Goal: Transaction & Acquisition: Purchase product/service

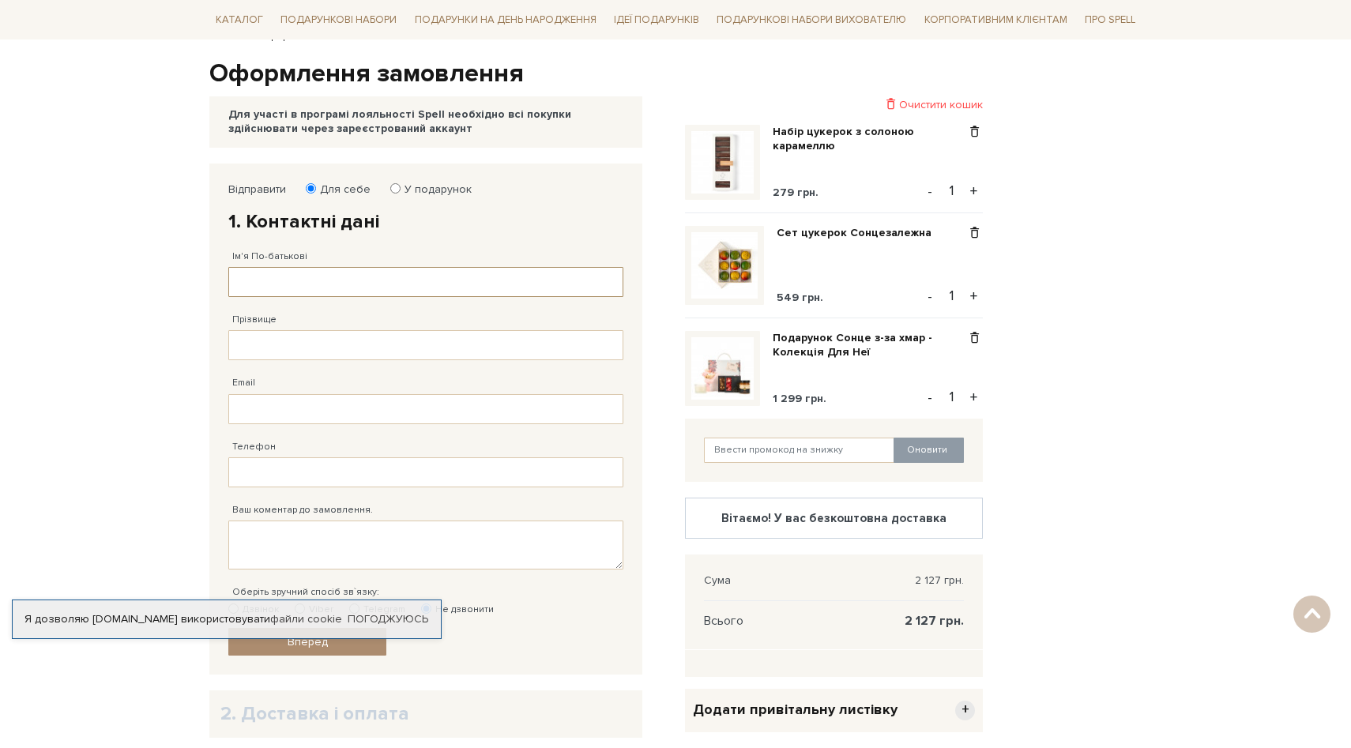
click at [265, 286] on input "Ім'я По-батькові" at bounding box center [425, 282] width 395 height 30
type input "[PERSON_NAME]"
type input "[PHONE_NUMBER]"
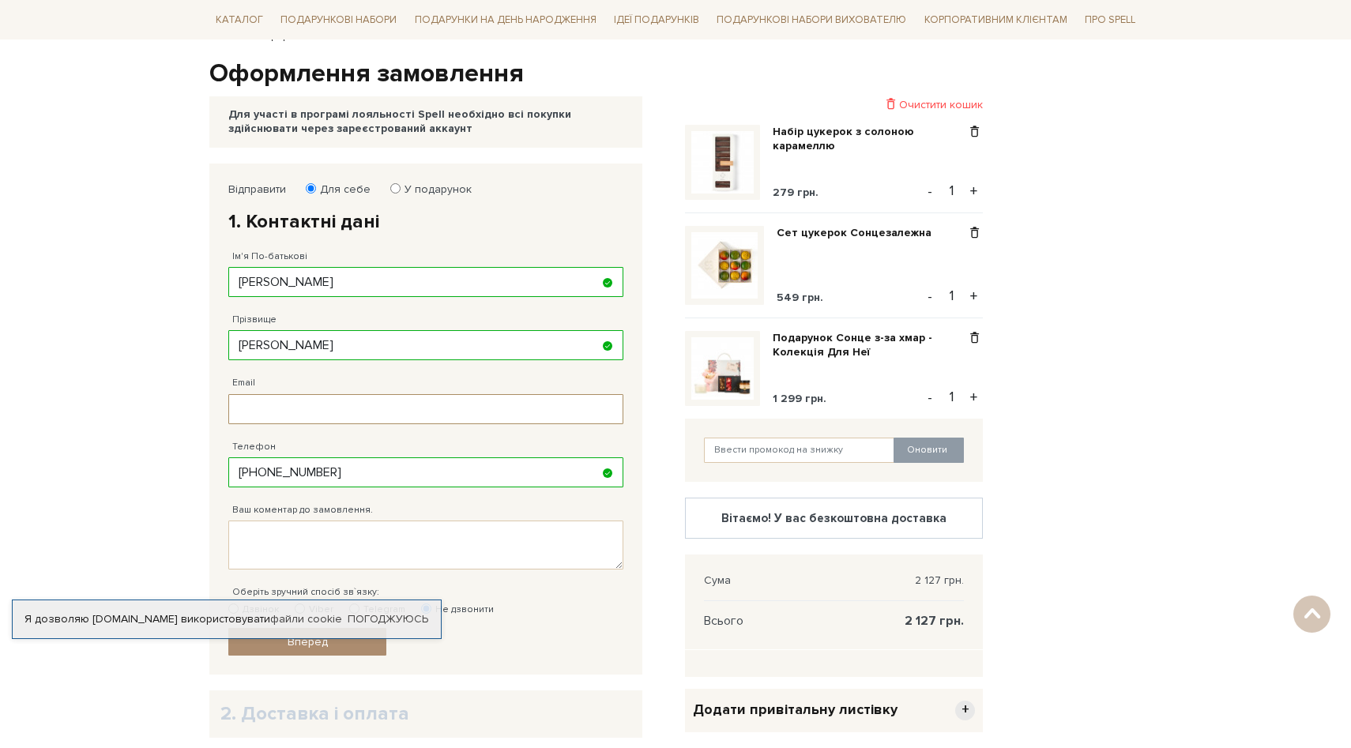
click at [297, 412] on input "Email" at bounding box center [425, 409] width 395 height 30
type input "[EMAIL_ADDRESS][DOMAIN_NAME]"
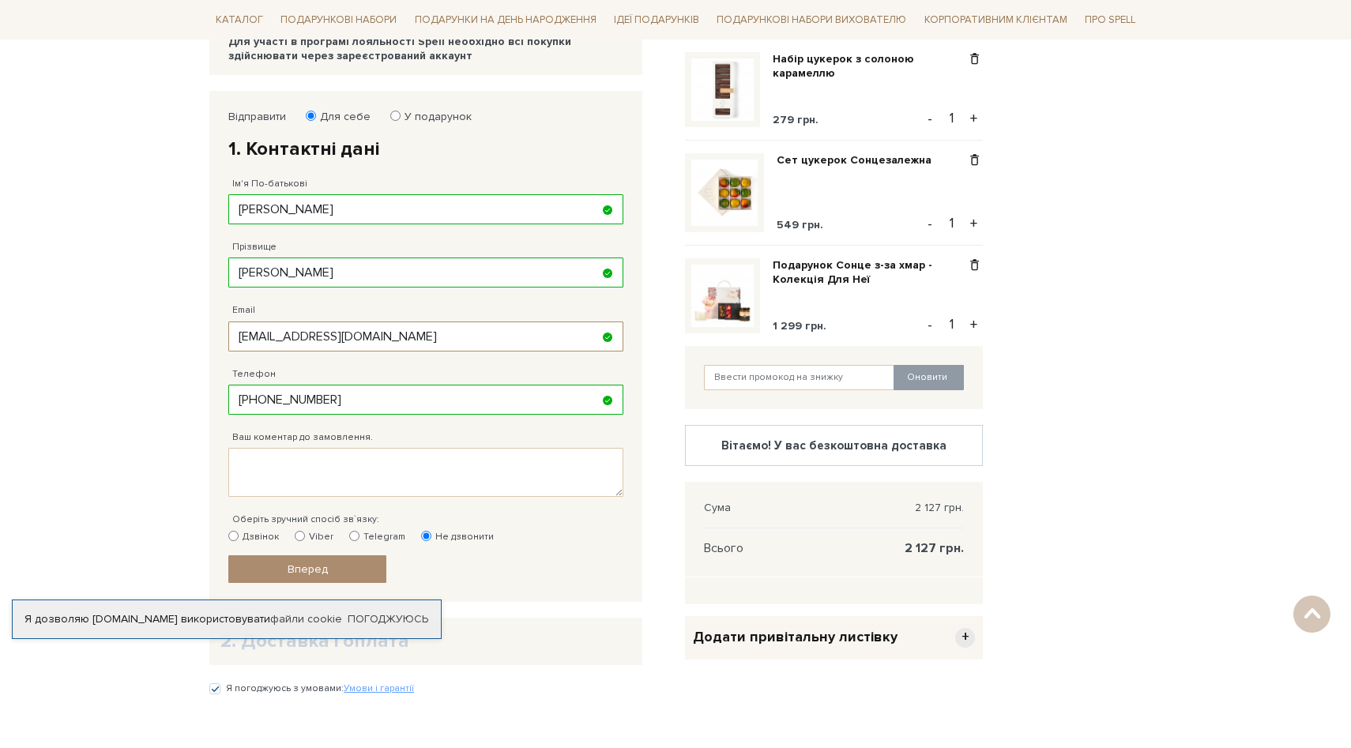
scroll to position [227, 0]
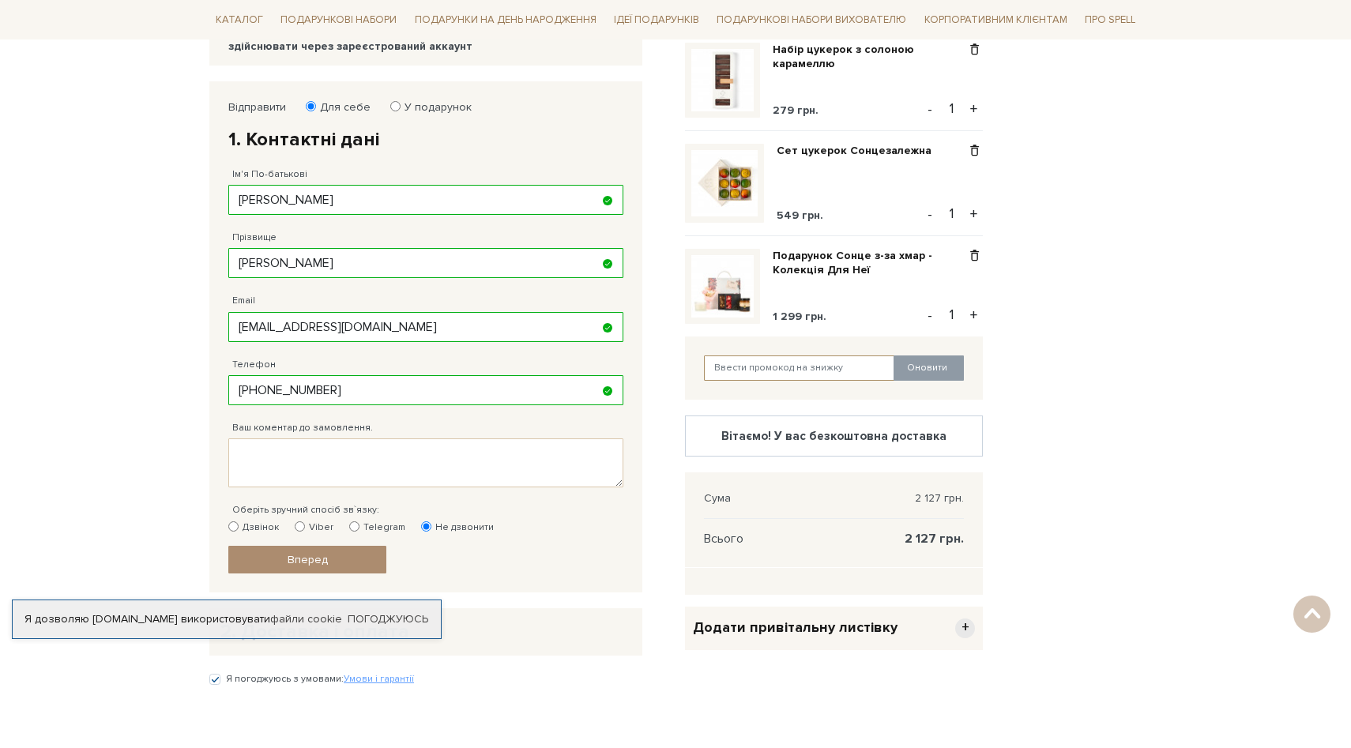
click at [778, 373] on input "text" at bounding box center [799, 367] width 191 height 25
type input "kyivcake"
click at [935, 365] on button "Оновити" at bounding box center [928, 367] width 70 height 25
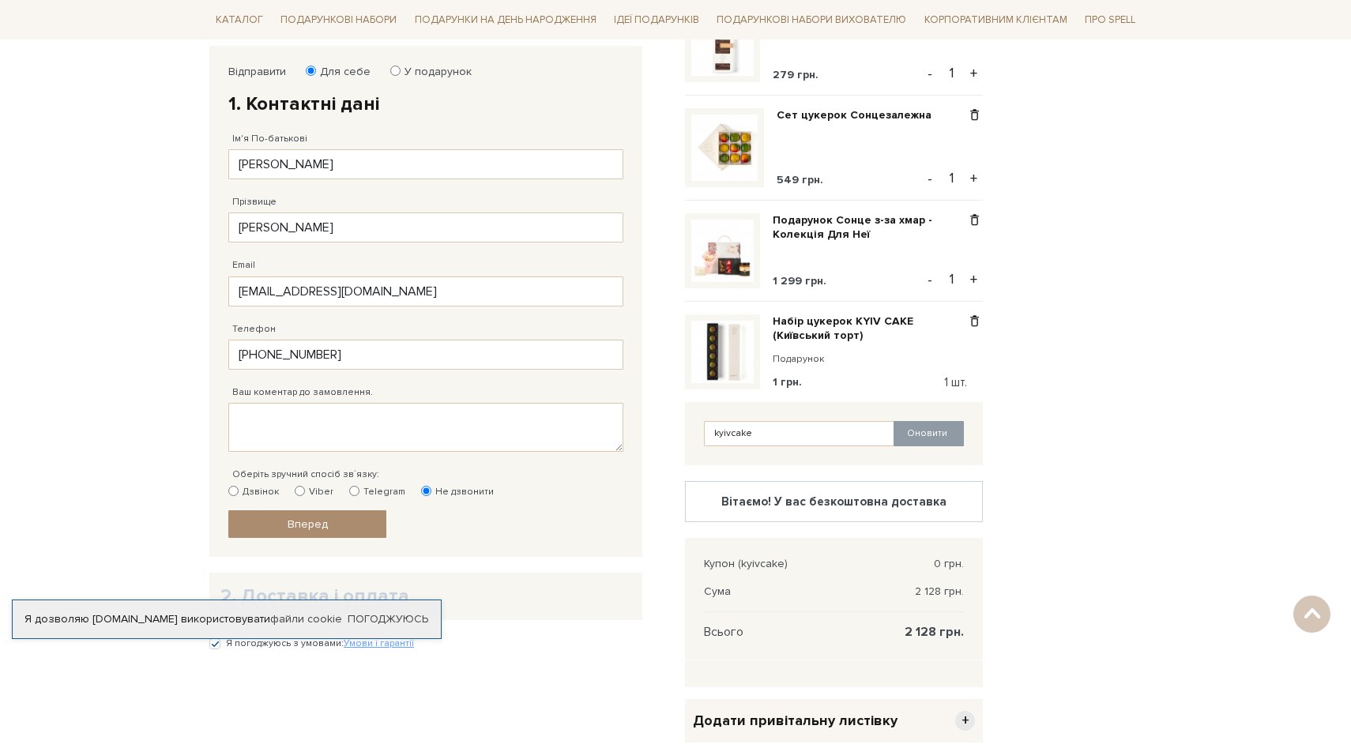
scroll to position [258, 0]
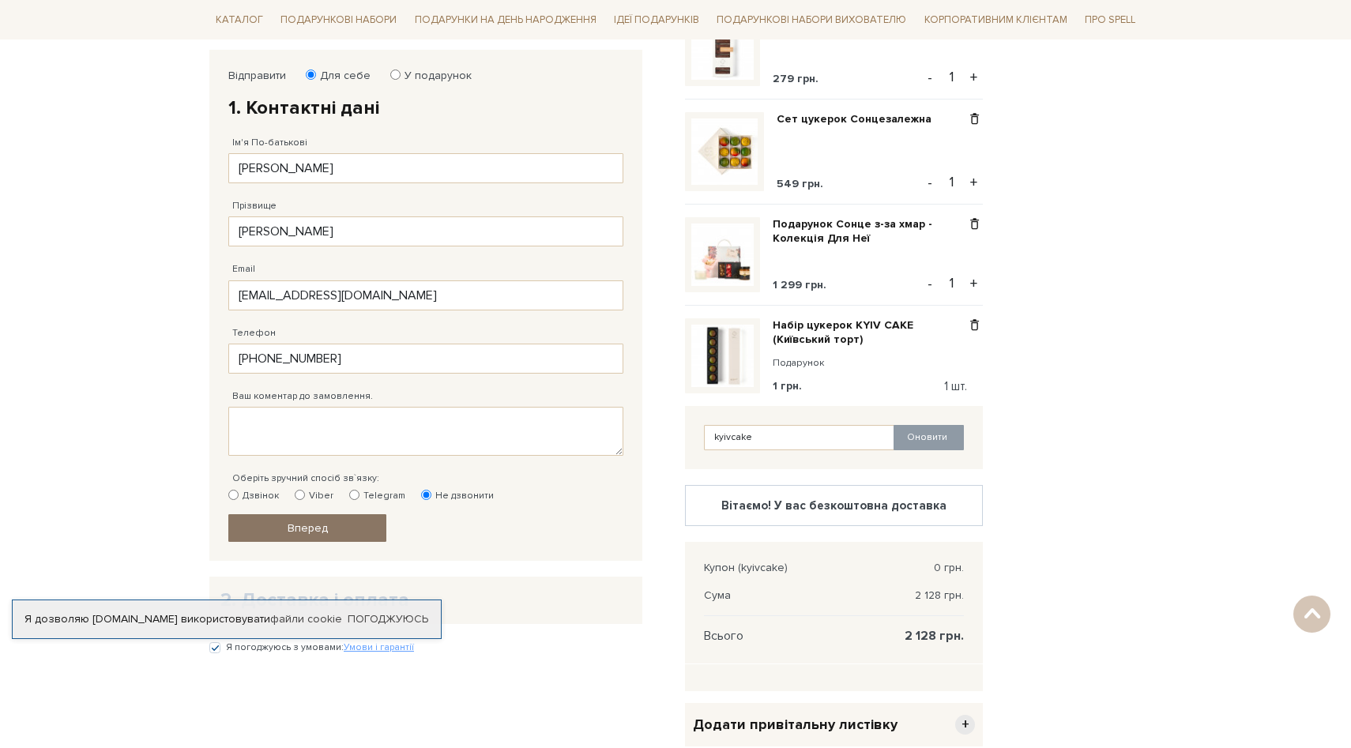
click at [347, 535] on link "Вперед" at bounding box center [307, 528] width 158 height 28
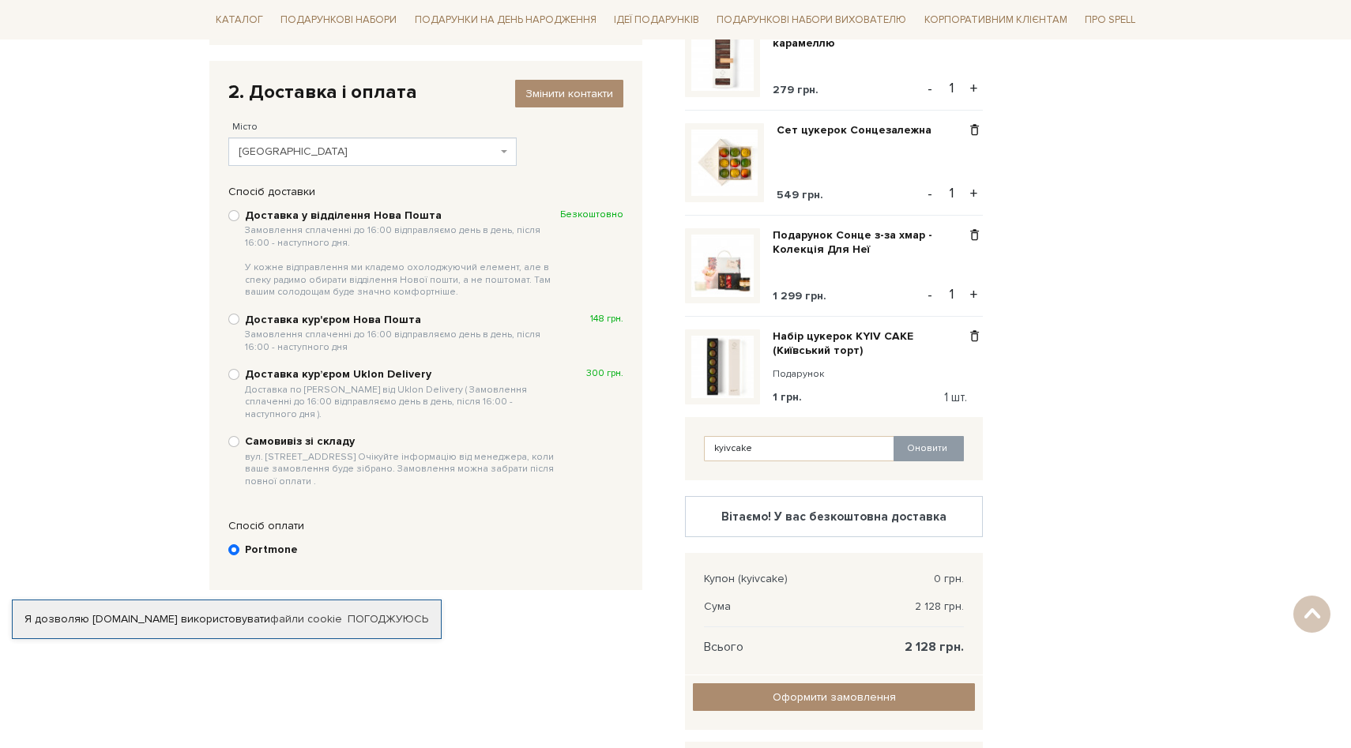
scroll to position [246, 0]
click at [304, 220] on b "Доставка у відділення Нова Пошта Замовлення сплаченні до 16:00 відправляємо ден…" at bounding box center [402, 254] width 315 height 90
click at [239, 220] on input "Доставка у відділення Нова Пошта Замовлення сплаченні до 16:00 відправляємо ден…" at bounding box center [233, 216] width 11 height 11
radio input "true"
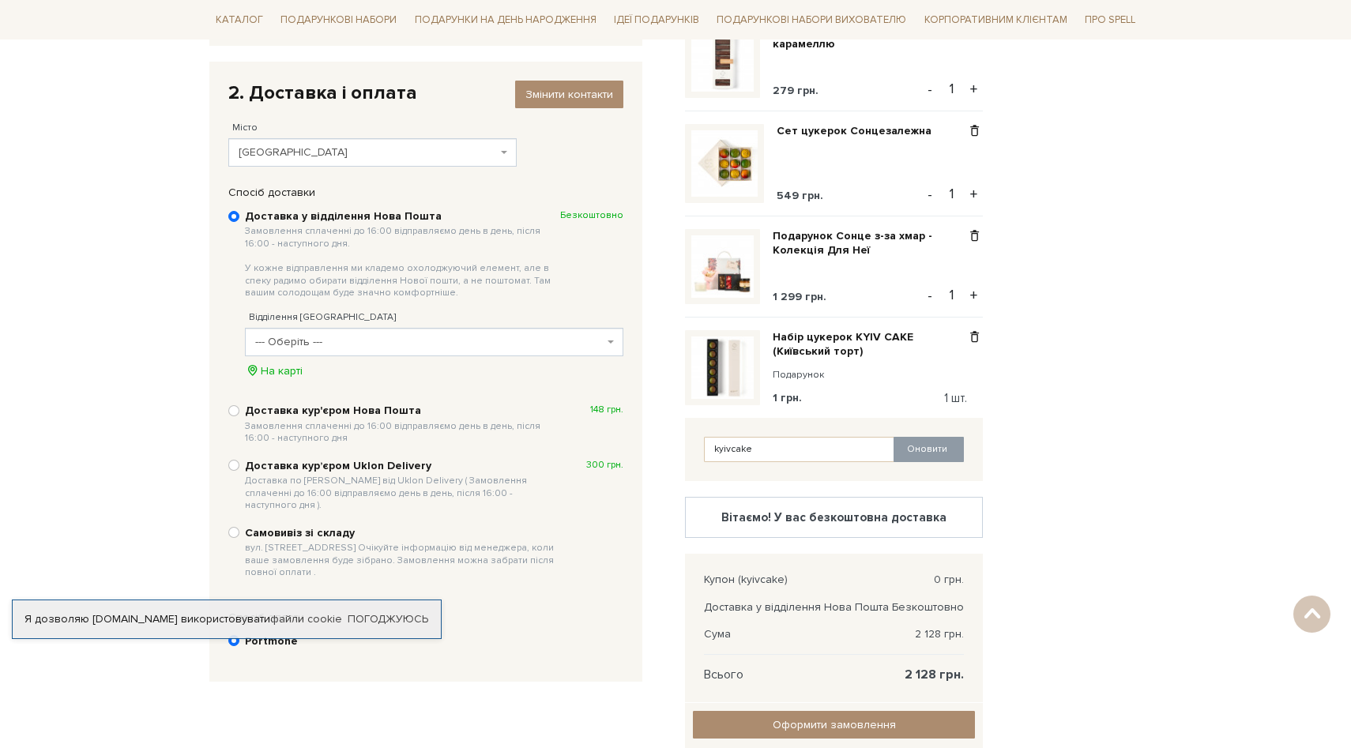
click at [325, 154] on span "[GEOGRAPHIC_DATA]" at bounding box center [368, 153] width 258 height 16
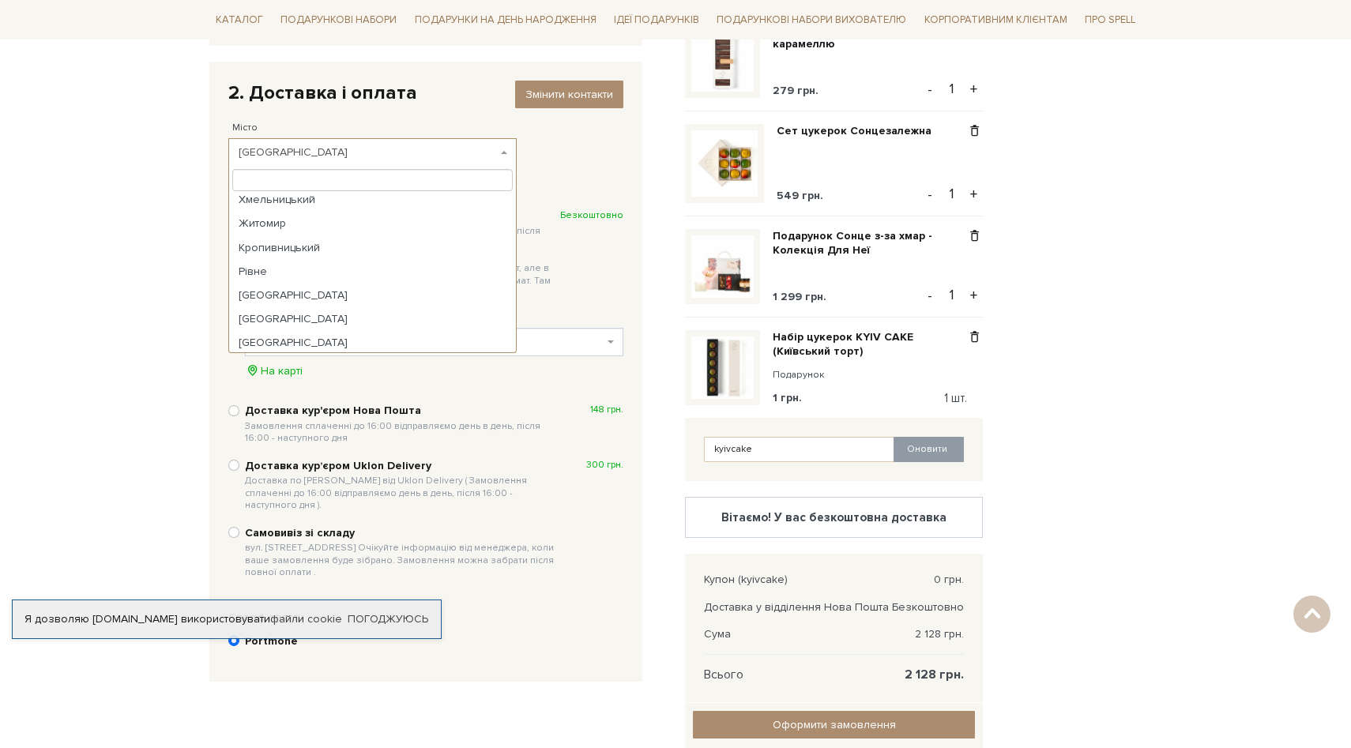
scroll to position [415, 0]
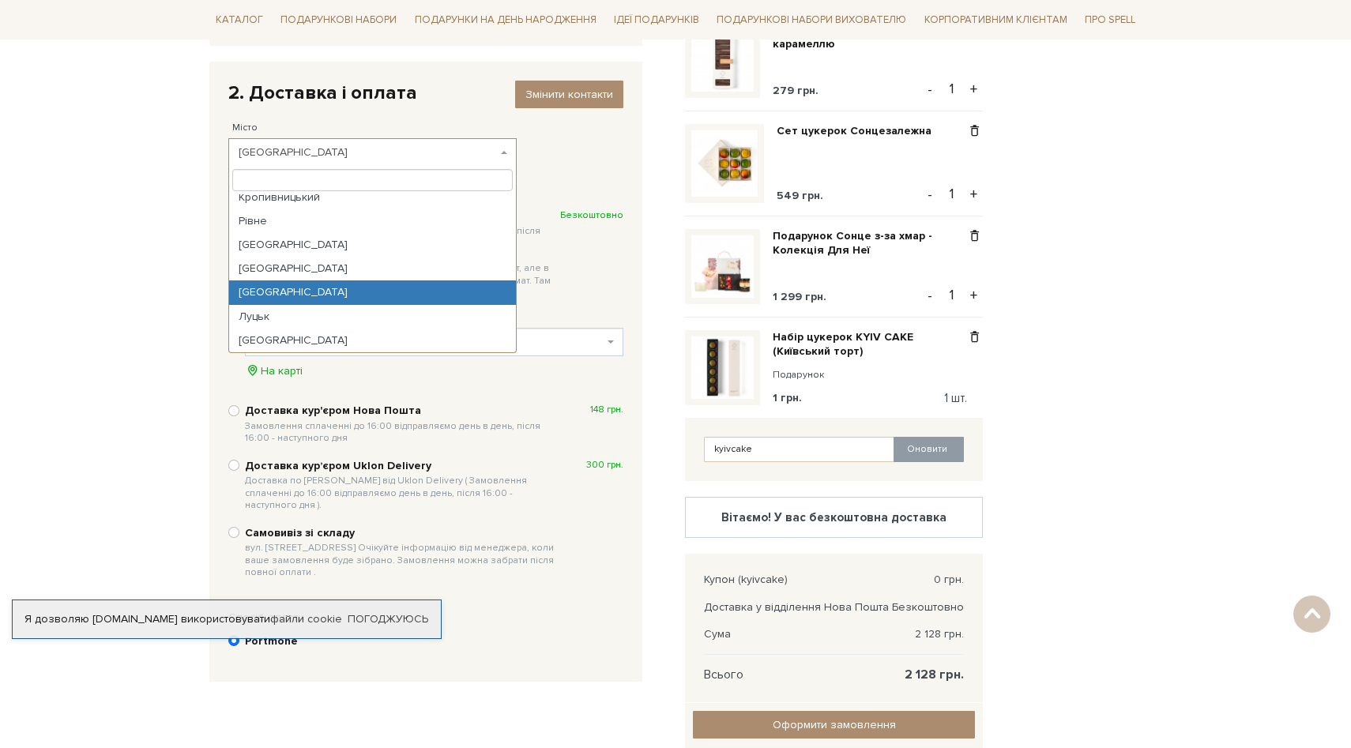
select select "[GEOGRAPHIC_DATA]"
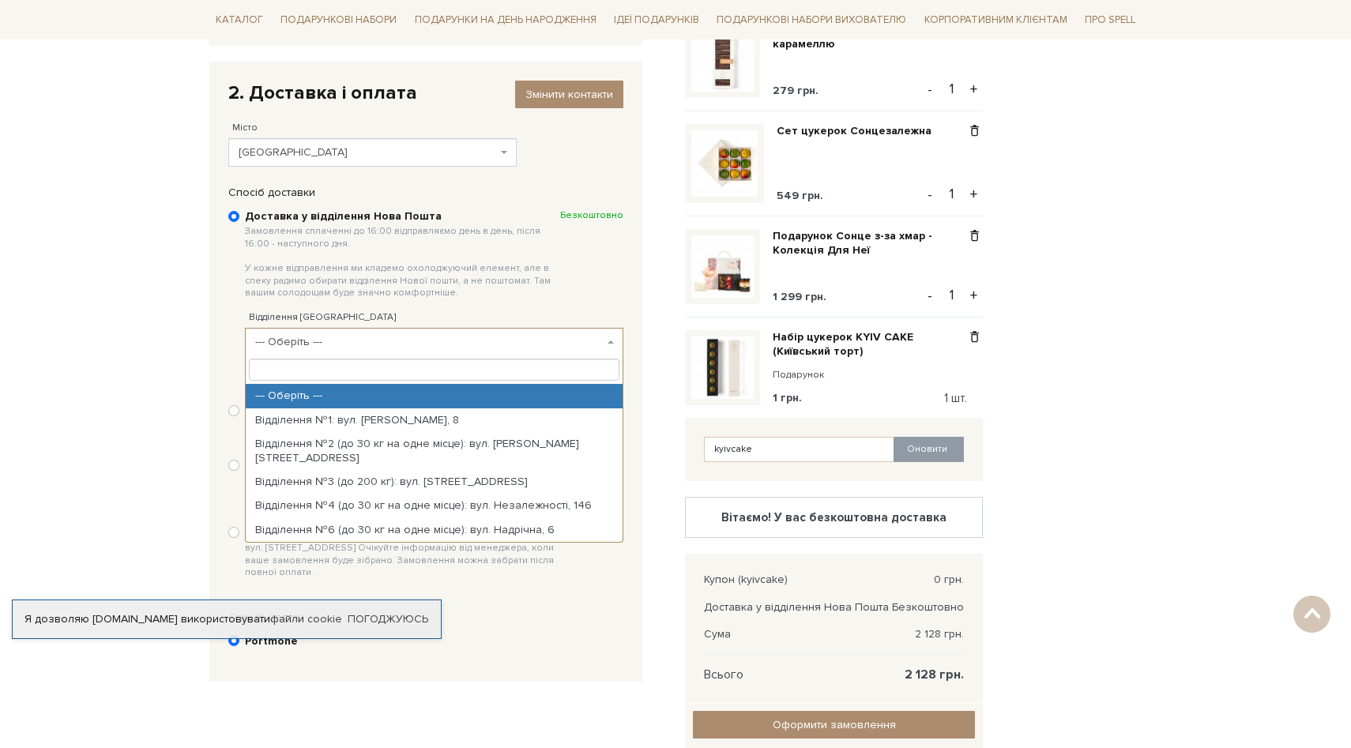
click at [296, 345] on span "--- Оберіть ---" at bounding box center [429, 342] width 348 height 16
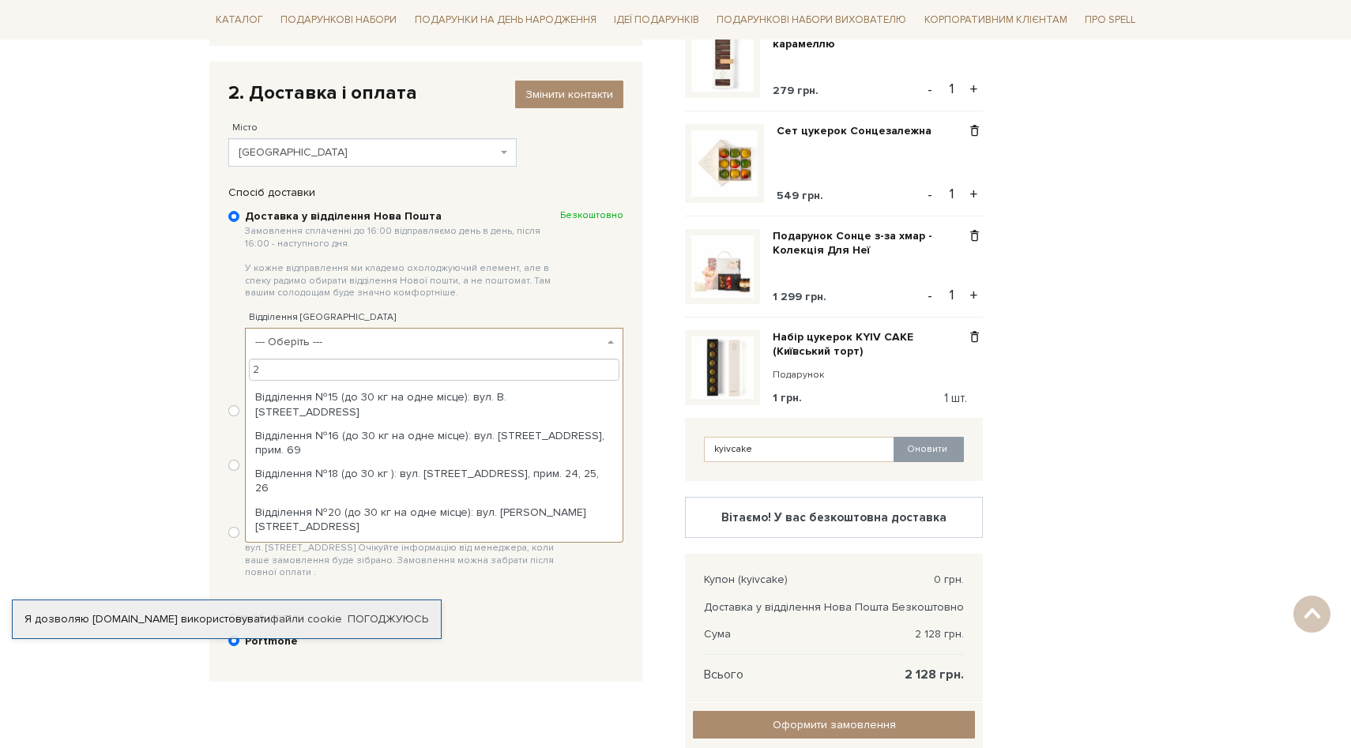
scroll to position [0, 0]
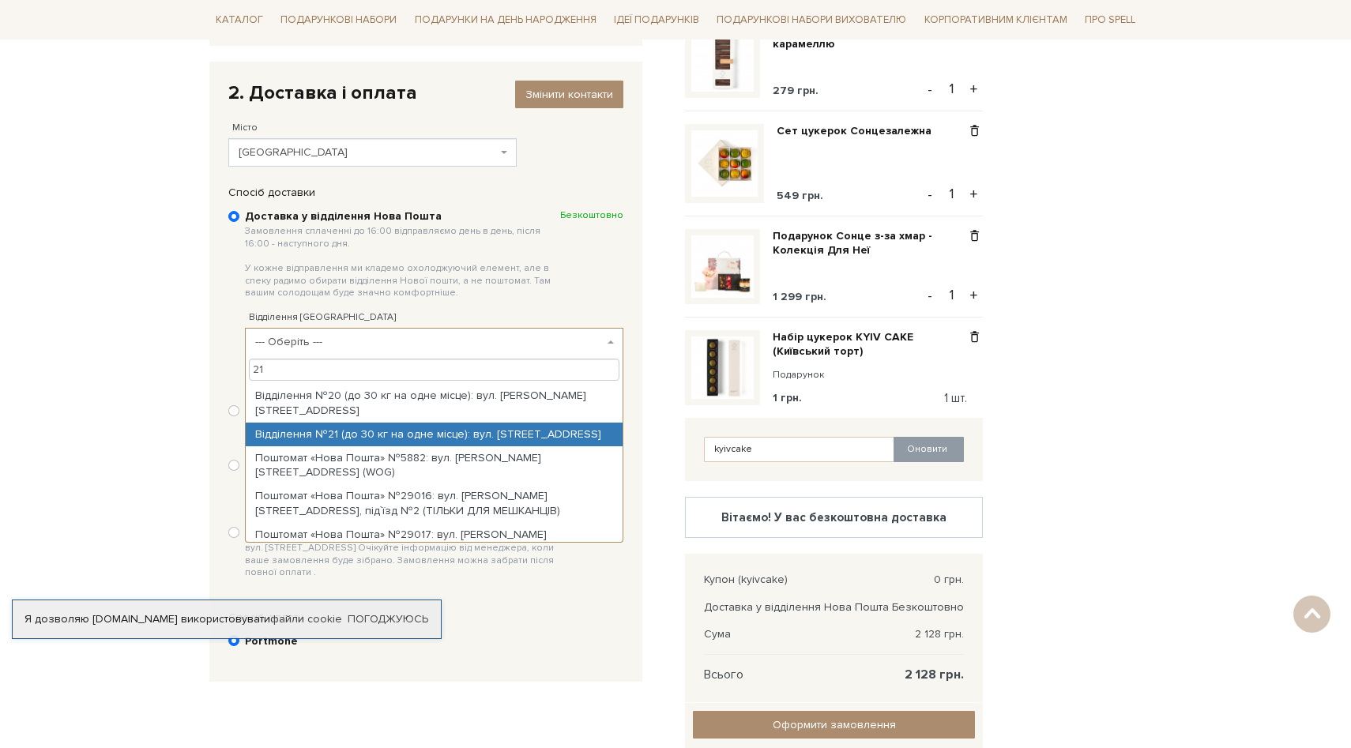
type input "21"
select select "Відділення №21 (до 30 кг на одне місце): вул. [STREET_ADDRESS]"
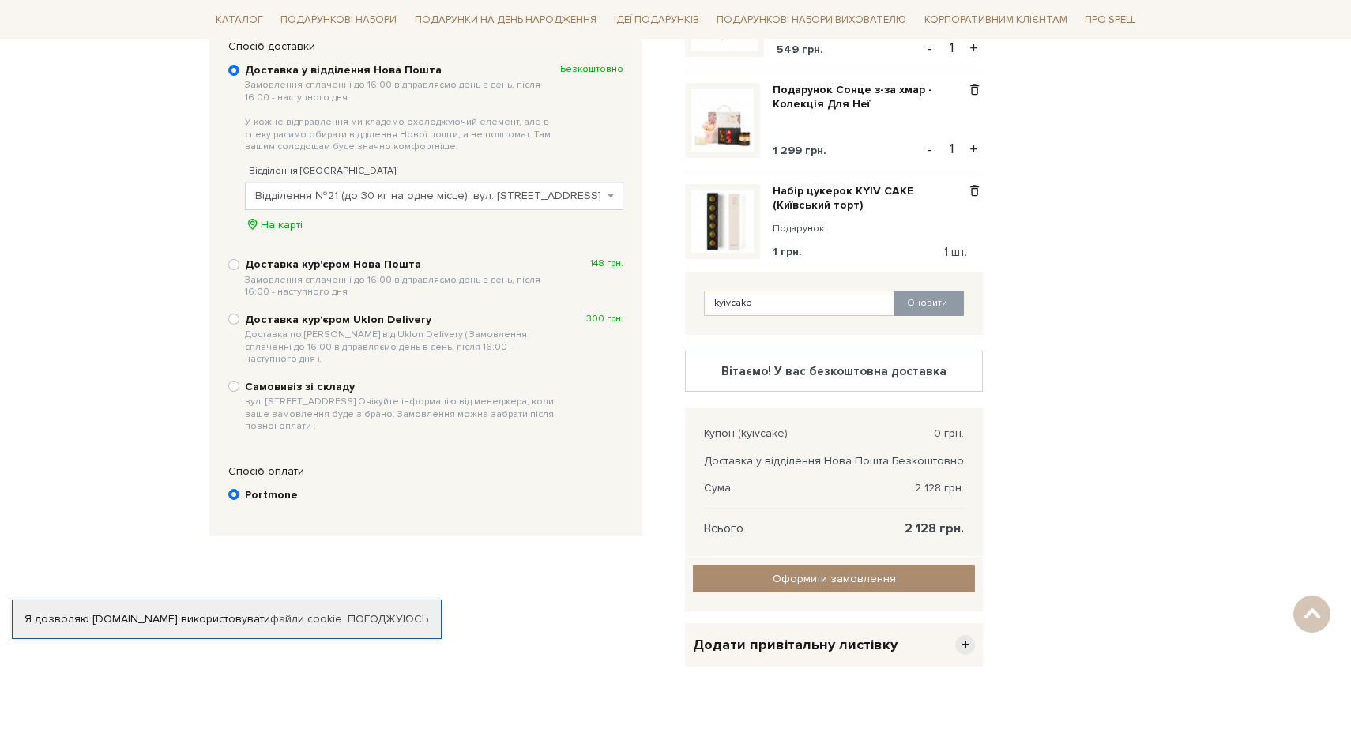
scroll to position [393, 0]
click at [789, 574] on input "Оформити замовлення" at bounding box center [834, 578] width 282 height 28
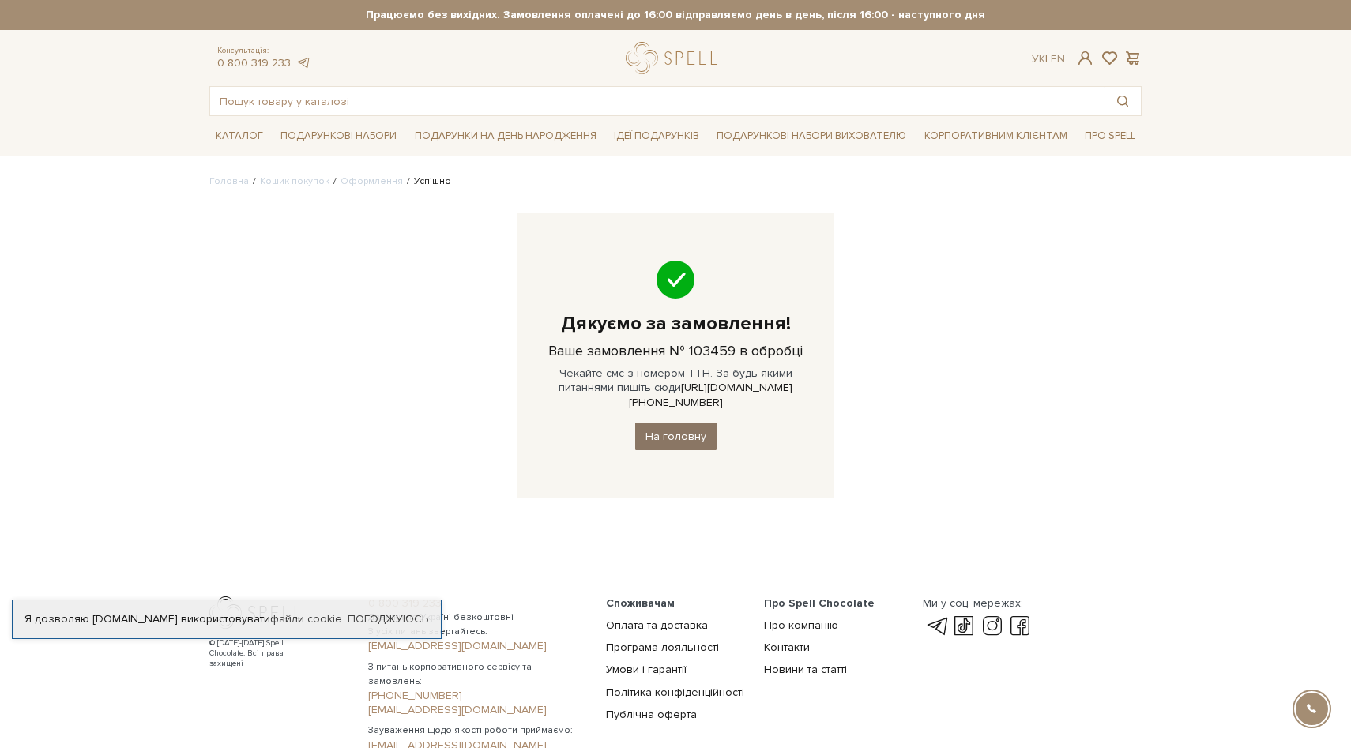
click at [682, 430] on link "На головну" at bounding box center [675, 437] width 81 height 28
